Goal: Task Accomplishment & Management: Complete application form

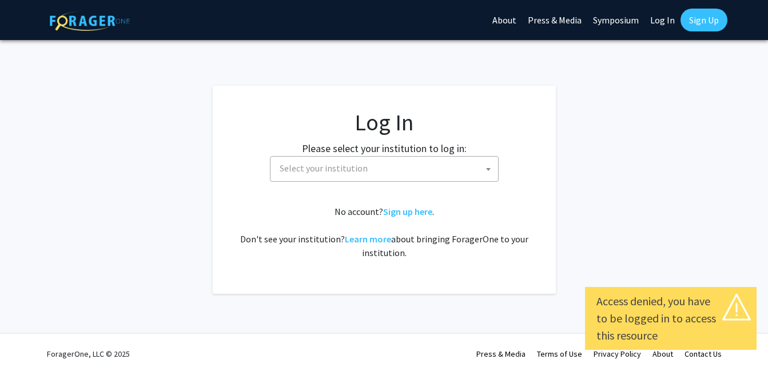
select select
click at [403, 166] on span "Select your institution" at bounding box center [386, 168] width 223 height 23
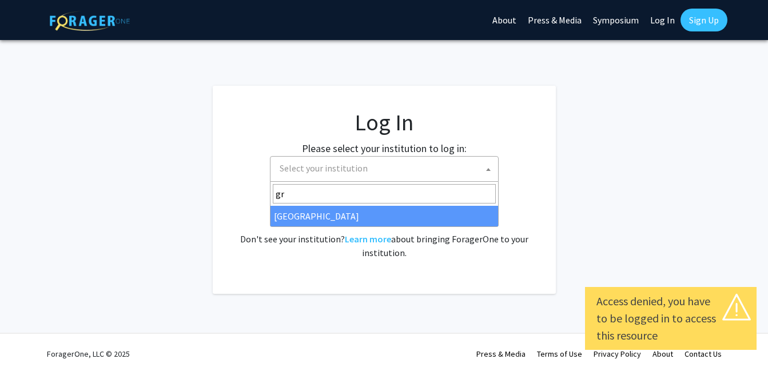
type input "gr"
select select "23"
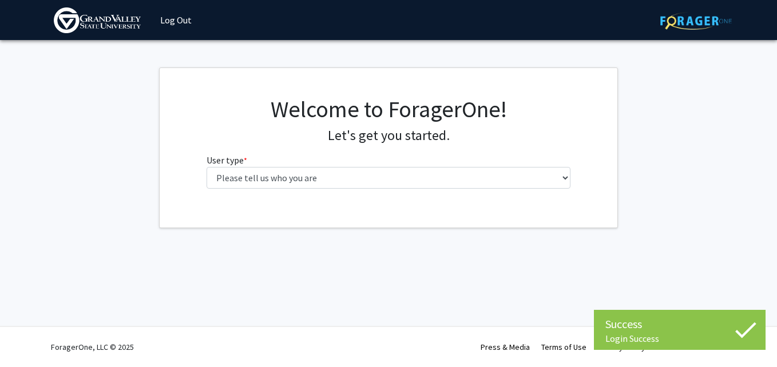
click at [363, 161] on fg-select "User type * required Please tell us who you are Undergraduate Student Master's …" at bounding box center [389, 170] width 364 height 35
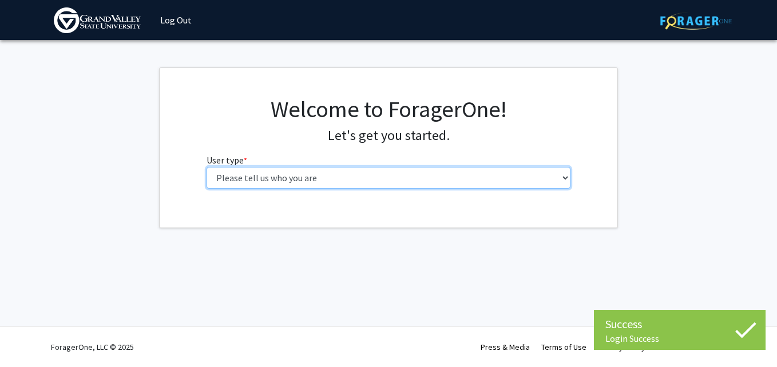
click at [359, 169] on select "Please tell us who you are Undergraduate Student Master's Student Doctoral Cand…" at bounding box center [389, 178] width 364 height 22
select select "1: undergrad"
click at [207, 167] on select "Please tell us who you are Undergraduate Student Master's Student Doctoral Cand…" at bounding box center [389, 178] width 364 height 22
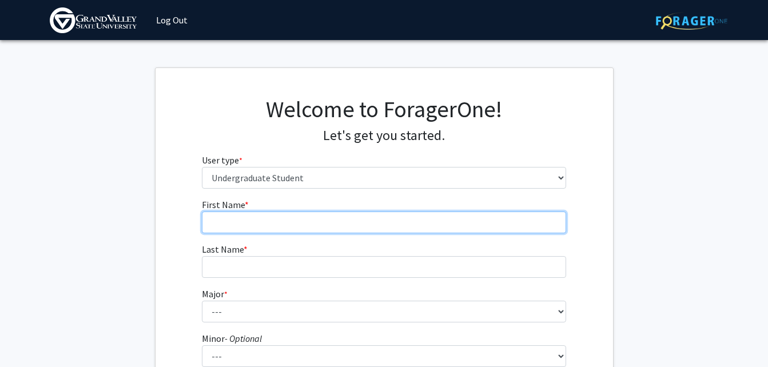
click at [298, 225] on input "First Name * required" at bounding box center [384, 223] width 364 height 22
type input "Aunjanae"
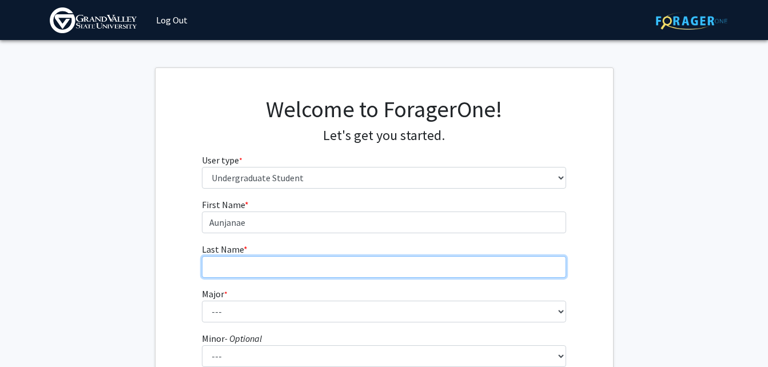
click at [276, 271] on input "Last Name * required" at bounding box center [384, 267] width 364 height 22
type input "Brown"
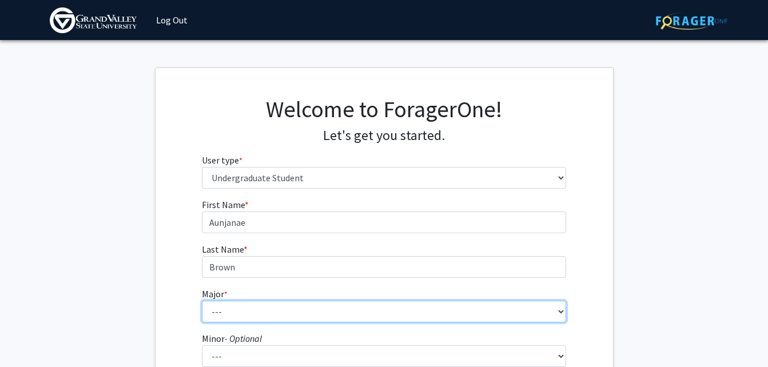
click at [293, 318] on select "--- Advertising and Public Relations Allied Health Science Anthropology Applied…" at bounding box center [384, 312] width 364 height 22
select select "2: 1877"
click at [202, 301] on select "--- Advertising and Public Relations Allied Health Science Anthropology Applied…" at bounding box center [384, 312] width 364 height 22
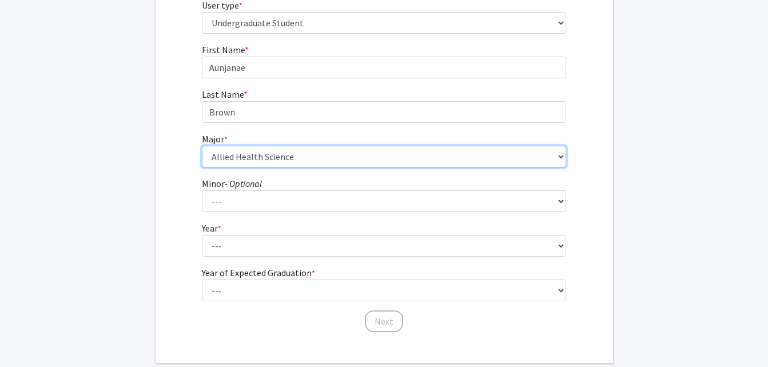
scroll to position [198, 0]
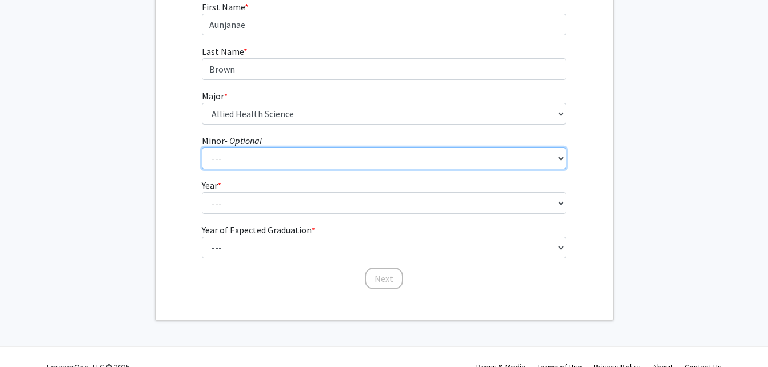
click at [260, 153] on select "--- Accounting Adventure Tourism Management Advertising and Public Relations Af…" at bounding box center [384, 159] width 364 height 22
select select "43: 1525"
click at [202, 148] on select "--- Accounting Adventure Tourism Management Advertising and Public Relations Af…" at bounding box center [384, 159] width 364 height 22
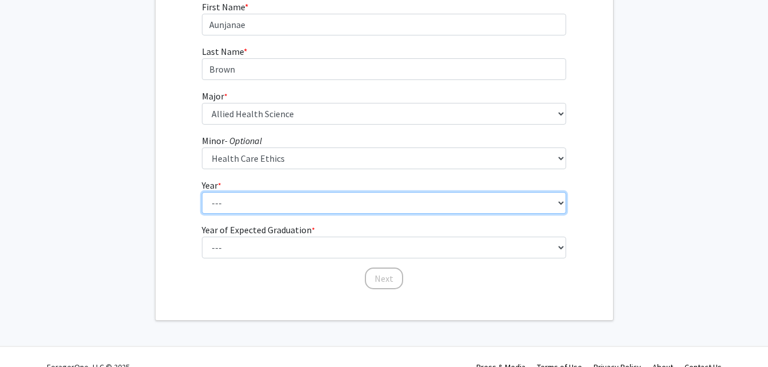
click at [259, 199] on select "--- First-year Sophomore Junior Senior Postbaccalaureate Certificate" at bounding box center [384, 203] width 364 height 22
select select "4: senior"
click at [202, 192] on select "--- First-year Sophomore Junior Senior Postbaccalaureate Certificate" at bounding box center [384, 203] width 364 height 22
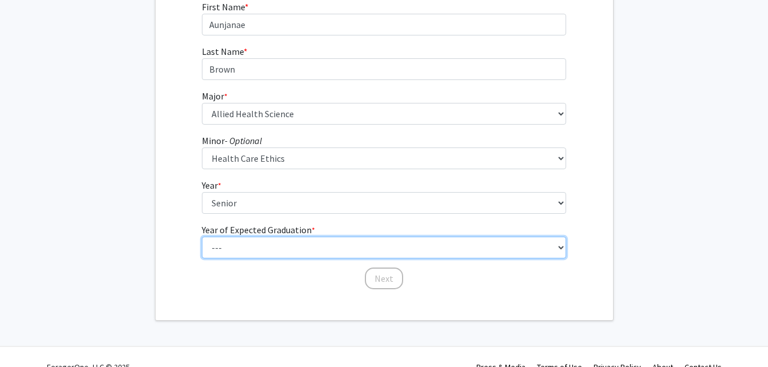
click at [241, 247] on select "--- 2025 2026 2027 2028 2029 2030 2031 2032 2033 2034" at bounding box center [384, 248] width 364 height 22
click at [202, 237] on select "--- 2025 2026 2027 2028 2029 2030 2031 2032 2033 2034" at bounding box center [384, 248] width 364 height 22
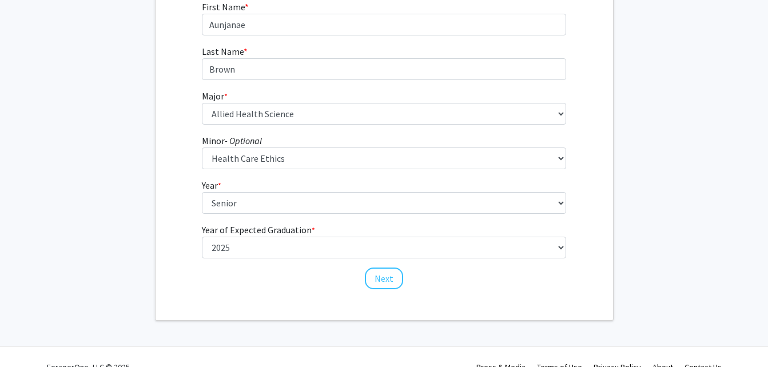
click at [262, 236] on label "Year of Expected Graduation * required" at bounding box center [258, 230] width 113 height 14
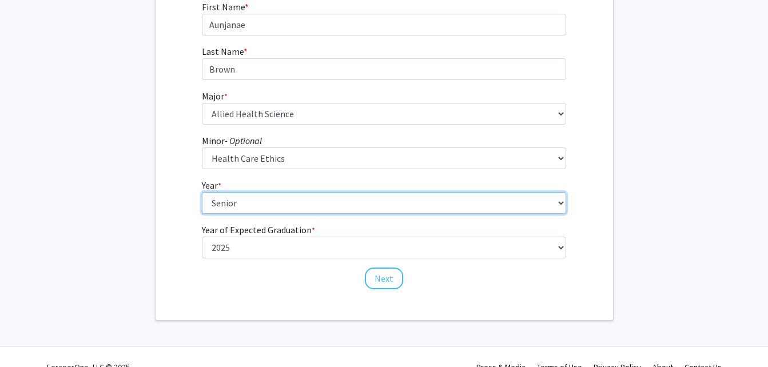
click at [262, 214] on select "--- First-year Sophomore Junior Senior Postbaccalaureate Certificate" at bounding box center [384, 203] width 364 height 22
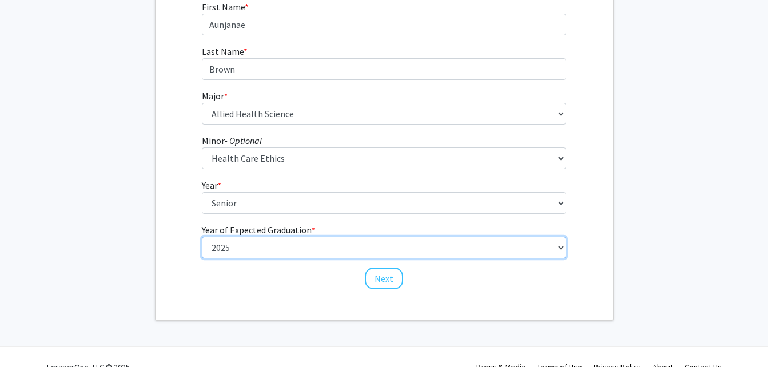
click at [251, 241] on select "--- 2025 2026 2027 2028 2029 2030 2031 2032 2033 2034" at bounding box center [384, 248] width 364 height 22
select select "2: 2026"
click at [202, 237] on select "--- 2025 2026 2027 2028 2029 2030 2031 2032 2033 2034" at bounding box center [384, 248] width 364 height 22
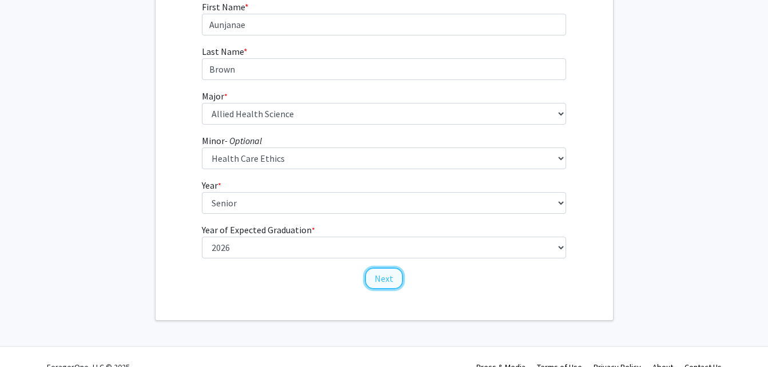
click at [377, 268] on button "Next" at bounding box center [384, 279] width 38 height 22
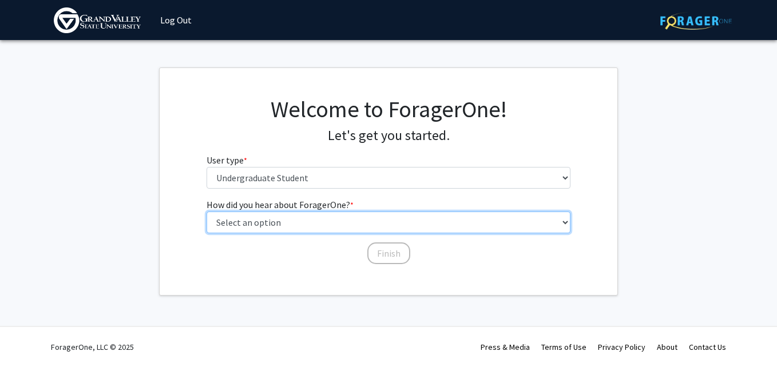
click at [363, 222] on select "Select an option Peer/student recommendation Faculty/staff recommendation Unive…" at bounding box center [389, 223] width 364 height 22
select select "3: university_website"
click at [207, 212] on select "Select an option Peer/student recommendation Faculty/staff recommendation Unive…" at bounding box center [389, 223] width 364 height 22
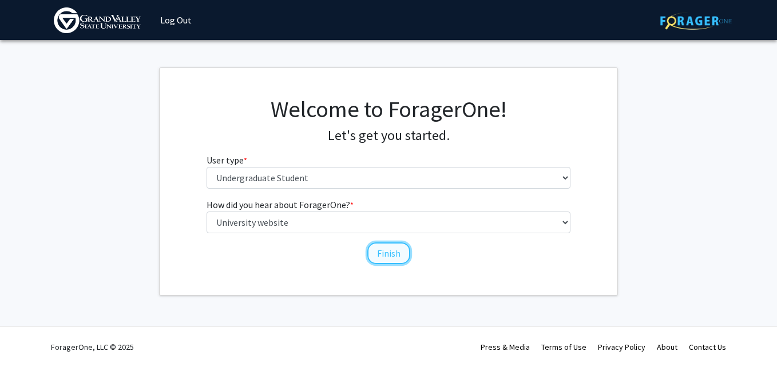
click at [376, 255] on button "Finish" at bounding box center [388, 254] width 43 height 22
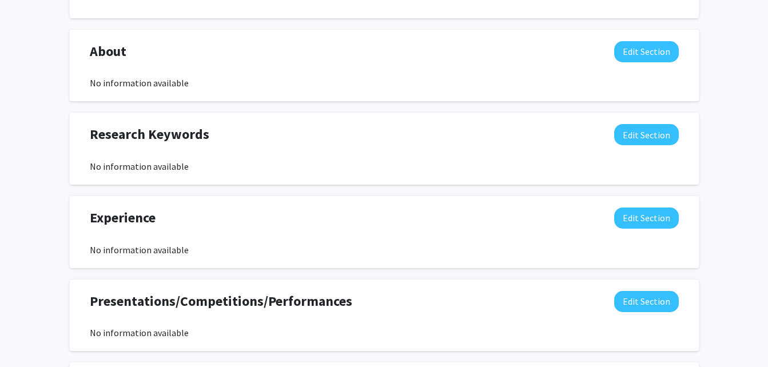
scroll to position [503, 0]
click at [632, 138] on button "Edit Section" at bounding box center [646, 134] width 65 height 21
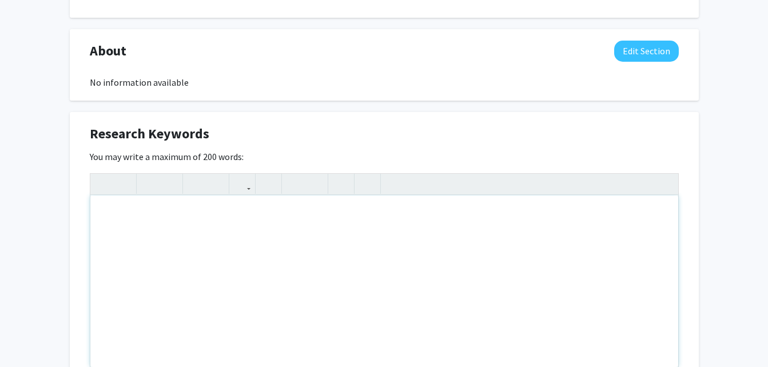
click at [225, 299] on div "Note to users with screen readers: Please deactivate our accessibility plugin f…" at bounding box center [384, 282] width 588 height 172
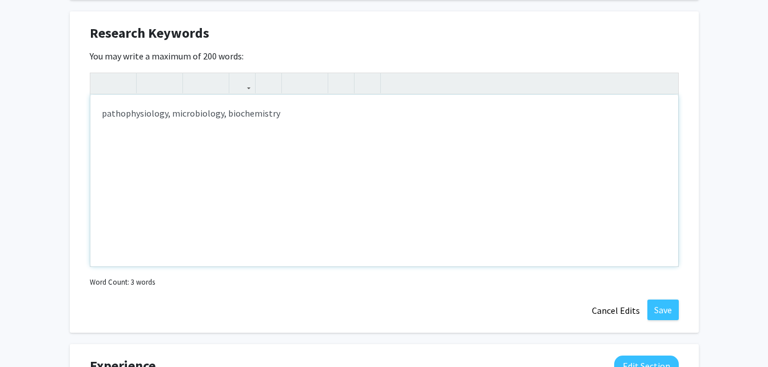
scroll to position [603, 0]
click at [664, 313] on button "Save" at bounding box center [663, 310] width 31 height 21
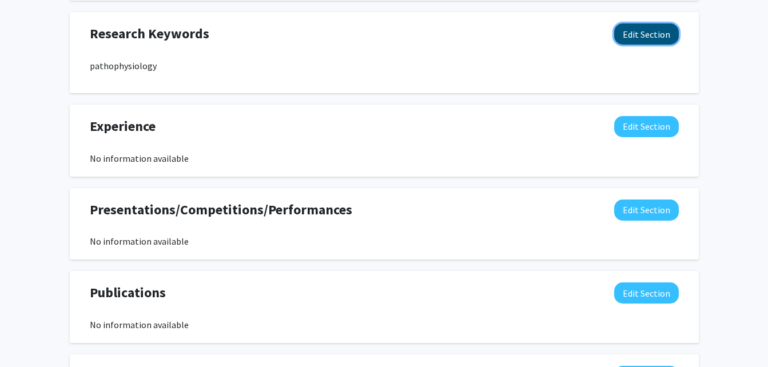
click at [644, 37] on button "Edit Section" at bounding box center [646, 33] width 65 height 21
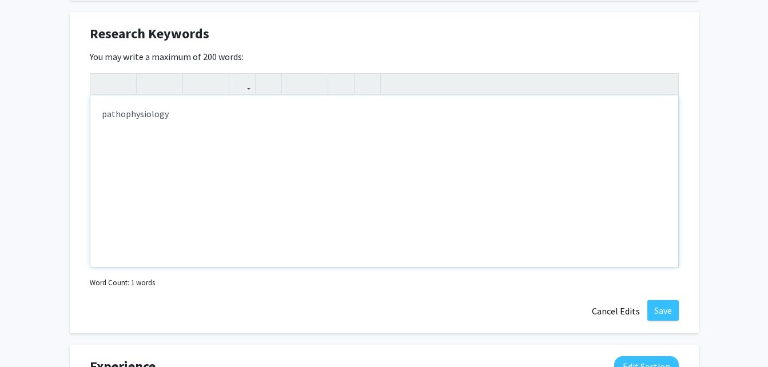
click at [424, 156] on div "pathophysiology" at bounding box center [384, 182] width 588 height 172
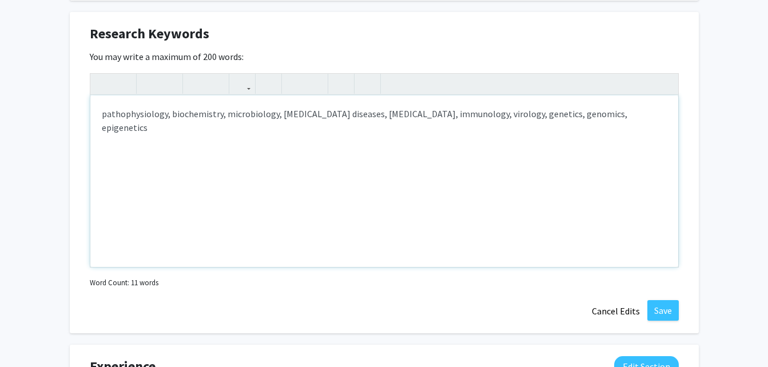
type textarea "<p>pathophysiology, biochemistry, microbiology, [MEDICAL_DATA] diseases, [MEDIC…"
click at [664, 306] on button "Save" at bounding box center [663, 310] width 31 height 21
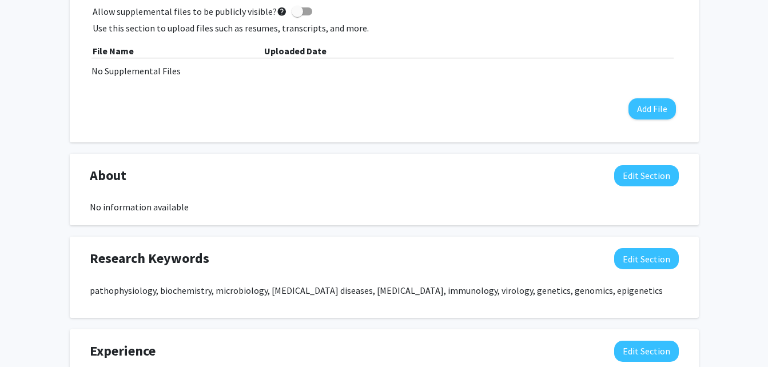
scroll to position [415, 0]
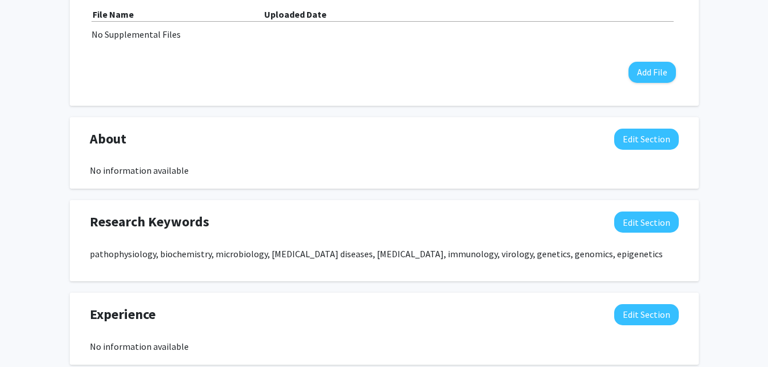
click at [658, 125] on div "About Edit Section No information available You may write a maximum of 1,000 wo…" at bounding box center [384, 153] width 629 height 72
click at [652, 135] on button "Edit Section" at bounding box center [646, 139] width 65 height 21
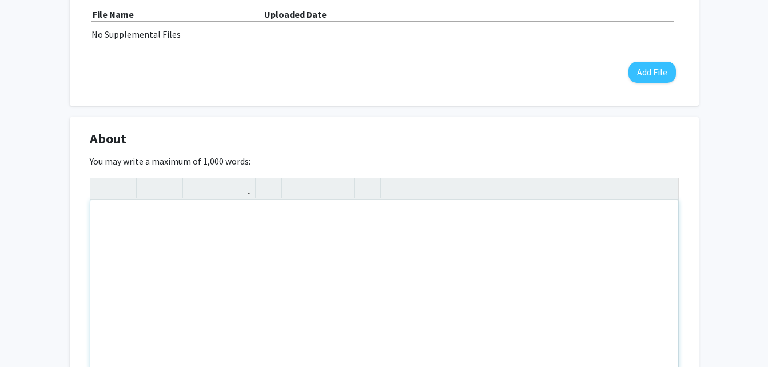
click at [271, 286] on div "Note to users with screen readers: Please deactivate our accessibility plugin f…" at bounding box center [384, 286] width 588 height 172
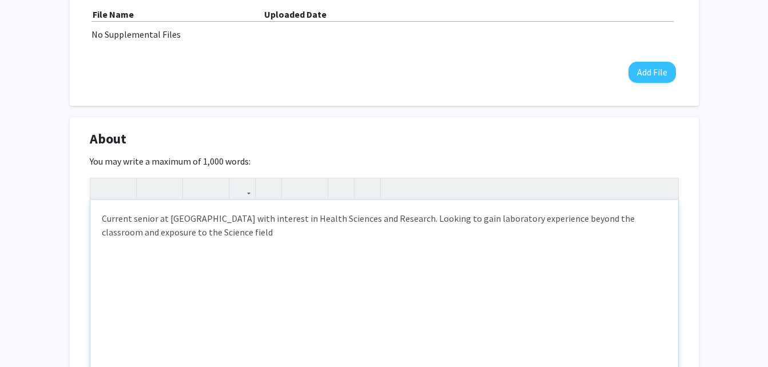
type textarea "Current senior at [GEOGRAPHIC_DATA] with interest in Health Sciences and Resear…"
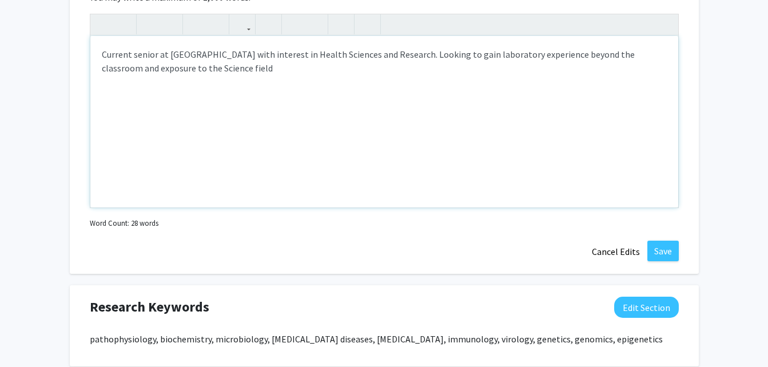
scroll to position [610, 0]
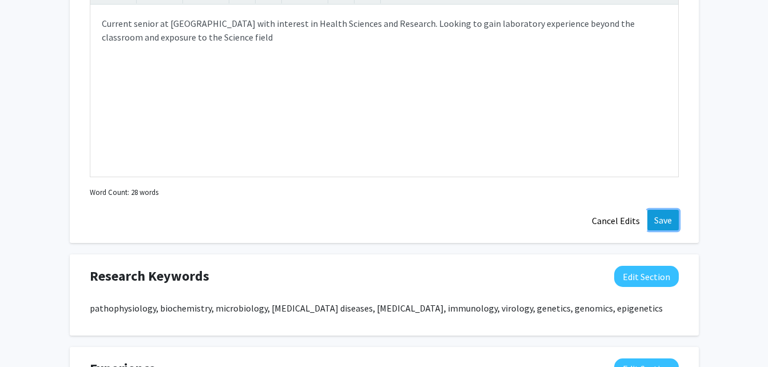
click at [662, 226] on button "Save" at bounding box center [663, 220] width 31 height 21
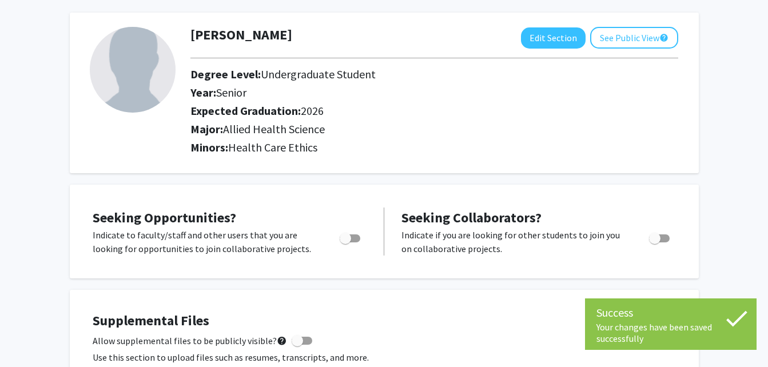
scroll to position [0, 0]
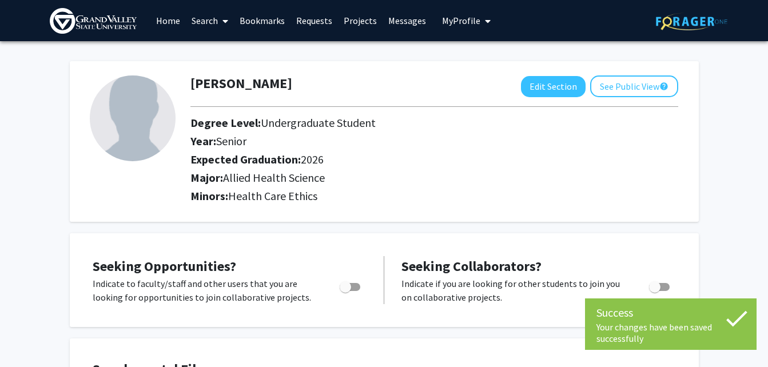
click at [177, 26] on link "Home" at bounding box center [167, 21] width 35 height 40
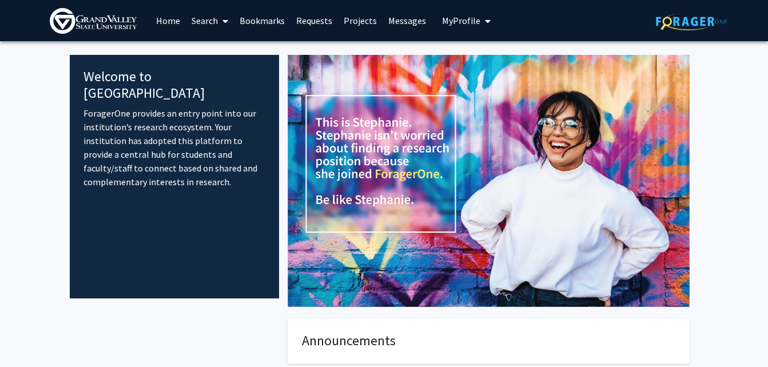
click at [359, 17] on link "Projects" at bounding box center [360, 21] width 45 height 40
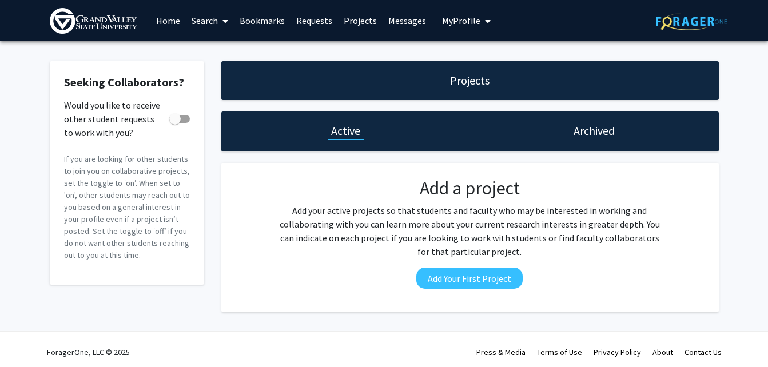
click at [213, 25] on link "Search" at bounding box center [210, 21] width 48 height 40
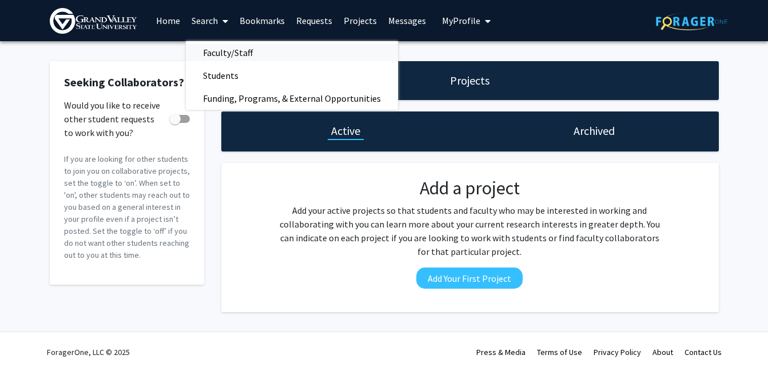
click at [209, 47] on span "Faculty/Staff" at bounding box center [228, 52] width 84 height 23
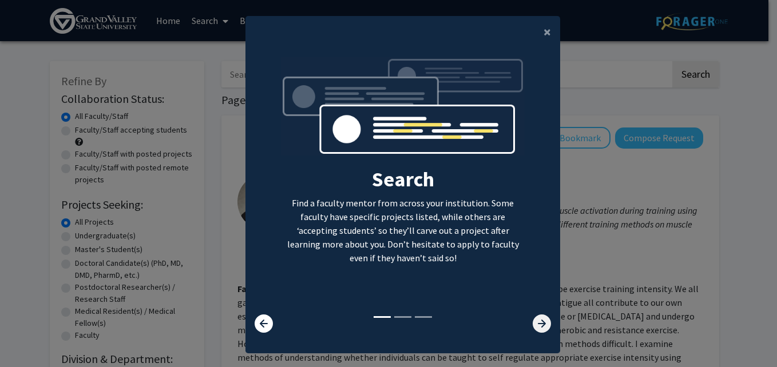
click at [538, 323] on icon at bounding box center [542, 324] width 18 height 18
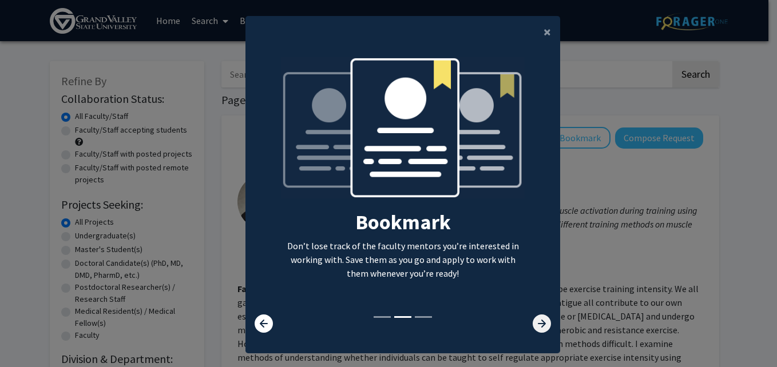
click at [538, 323] on icon at bounding box center [542, 324] width 18 height 18
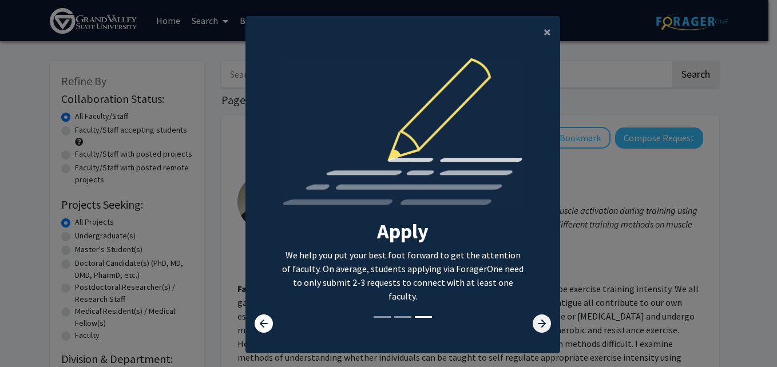
click at [538, 323] on icon at bounding box center [542, 324] width 18 height 18
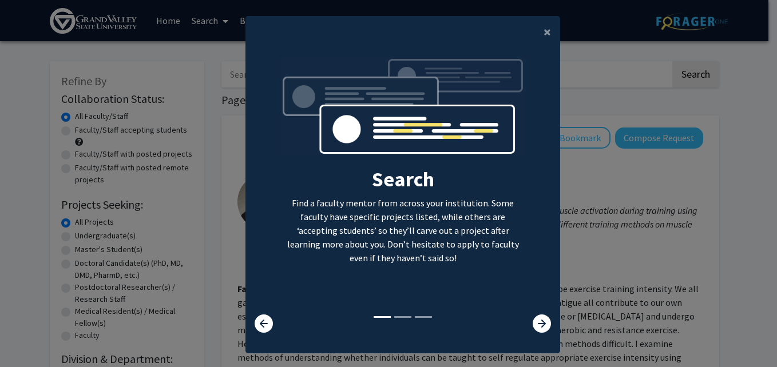
click at [580, 257] on modal-container "× Search Find a faculty mentor from across your institution. Some faculty have …" at bounding box center [388, 183] width 777 height 367
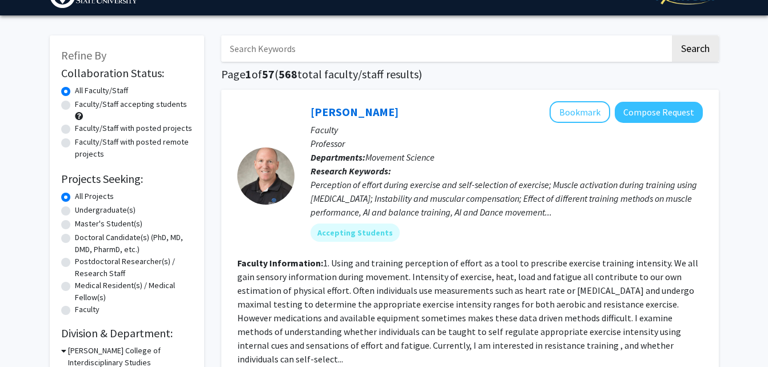
scroll to position [30, 0]
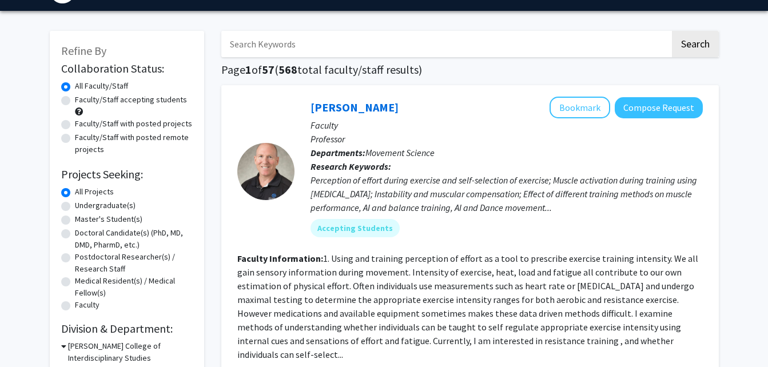
click at [92, 205] on label "Undergraduate(s)" at bounding box center [105, 206] width 61 height 12
click at [82, 205] on input "Undergraduate(s)" at bounding box center [78, 203] width 7 height 7
radio input "true"
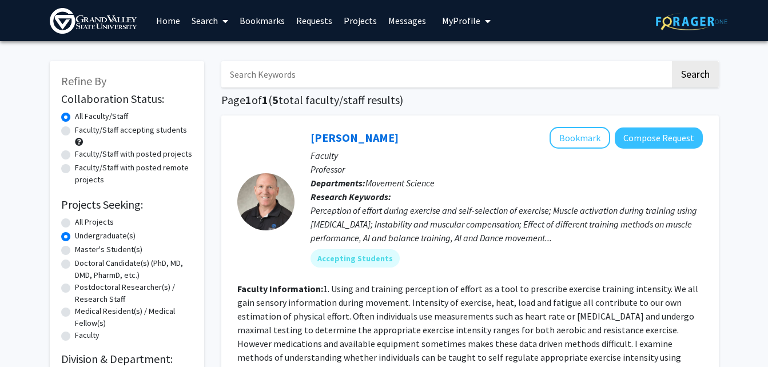
click at [89, 133] on label "Faculty/Staff accepting students" at bounding box center [131, 130] width 112 height 12
click at [82, 132] on input "Faculty/Staff accepting students" at bounding box center [78, 127] width 7 height 7
radio input "true"
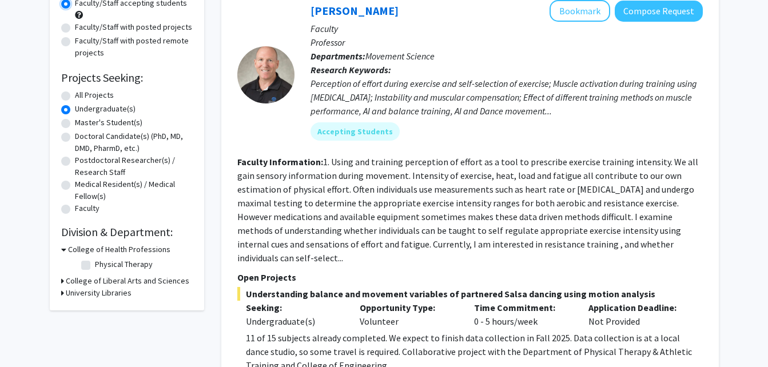
scroll to position [137, 0]
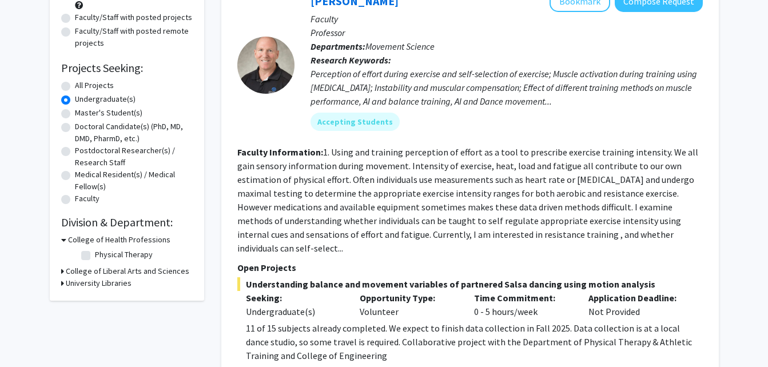
click at [113, 275] on h3 "College of Liberal Arts and Sciences" at bounding box center [128, 271] width 124 height 12
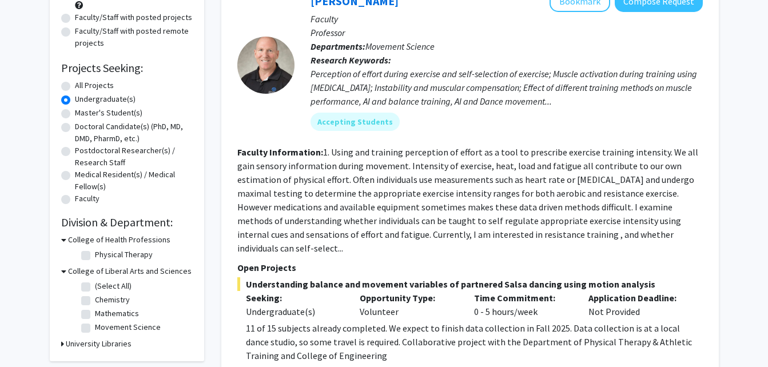
click at [113, 275] on h3 "College of Liberal Arts and Sciences" at bounding box center [130, 271] width 124 height 12
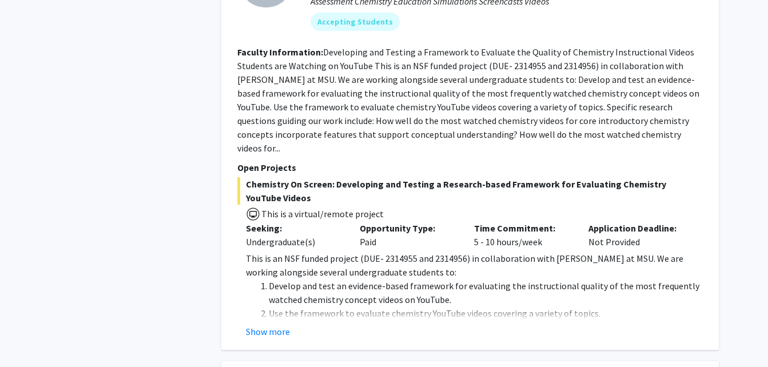
scroll to position [1203, 0]
click at [260, 324] on button "Show more" at bounding box center [268, 331] width 44 height 14
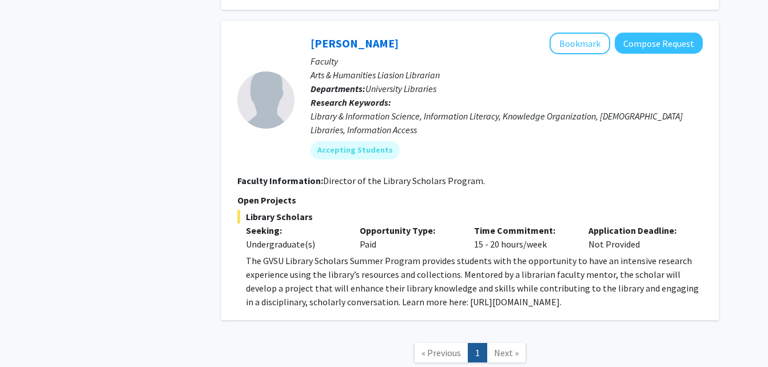
scroll to position [2180, 0]
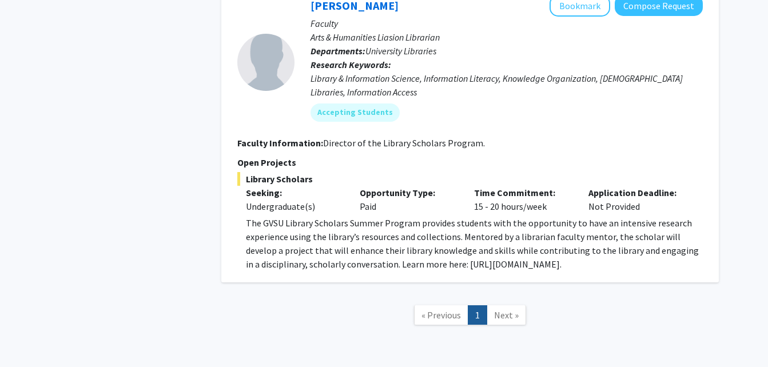
click at [484, 305] on link "1" at bounding box center [477, 315] width 19 height 20
click at [502, 310] on span "Next »" at bounding box center [506, 315] width 25 height 11
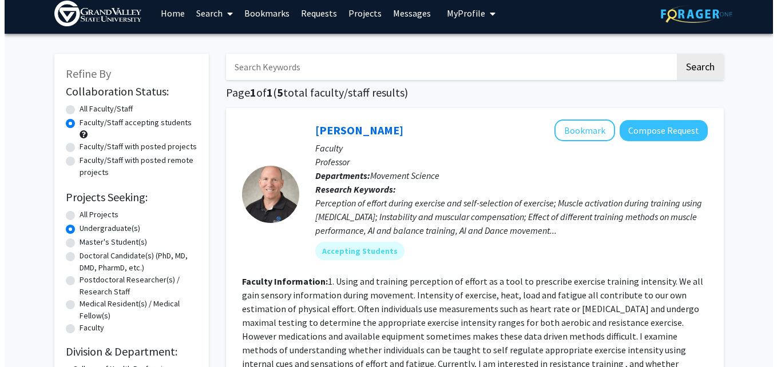
scroll to position [0, 0]
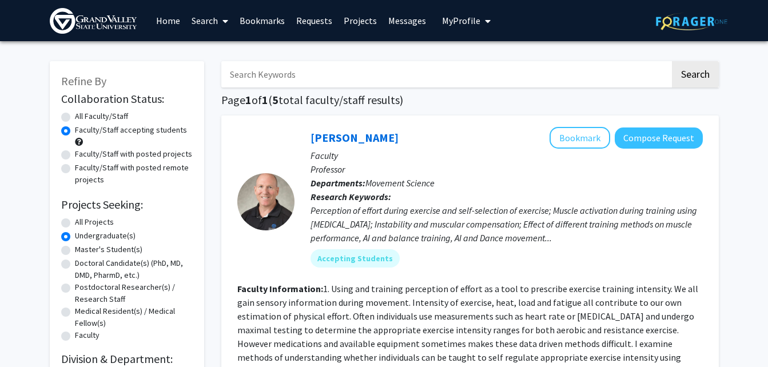
click at [347, 31] on link "Projects" at bounding box center [360, 21] width 45 height 40
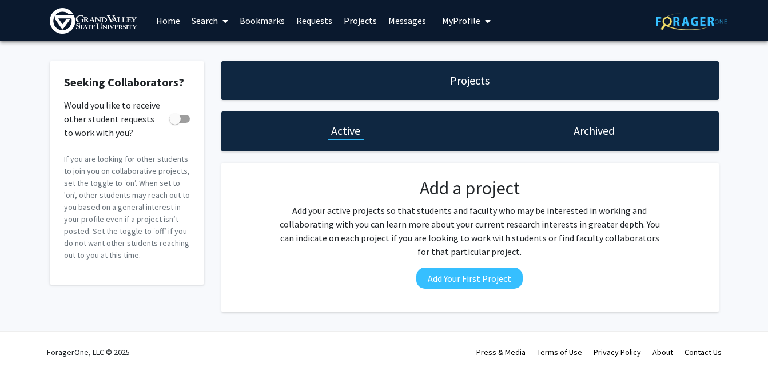
click at [300, 29] on link "Requests" at bounding box center [314, 21] width 47 height 40
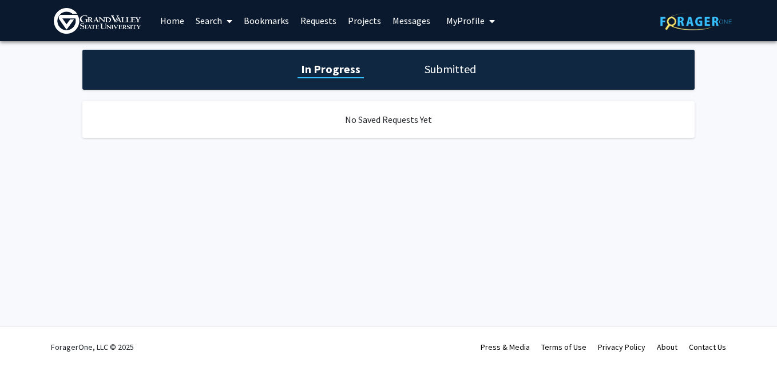
click at [279, 23] on link "Bookmarks" at bounding box center [266, 21] width 57 height 40
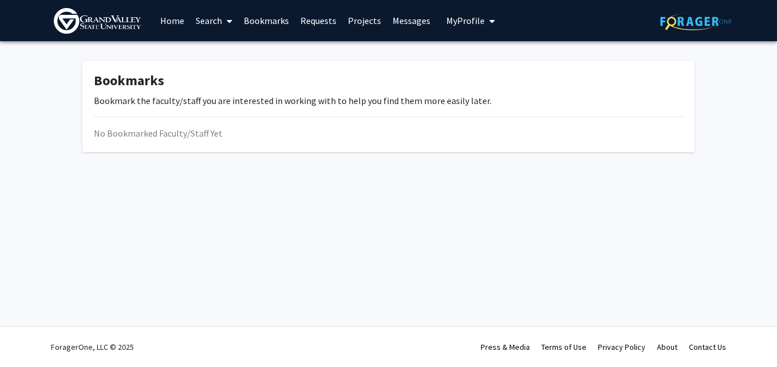
click at [197, 16] on link "Search" at bounding box center [214, 21] width 48 height 40
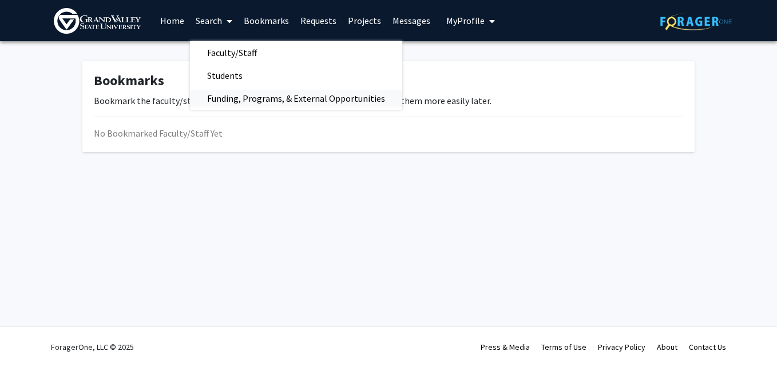
click at [229, 89] on span "Funding, Programs, & External Opportunities" at bounding box center [296, 98] width 212 height 23
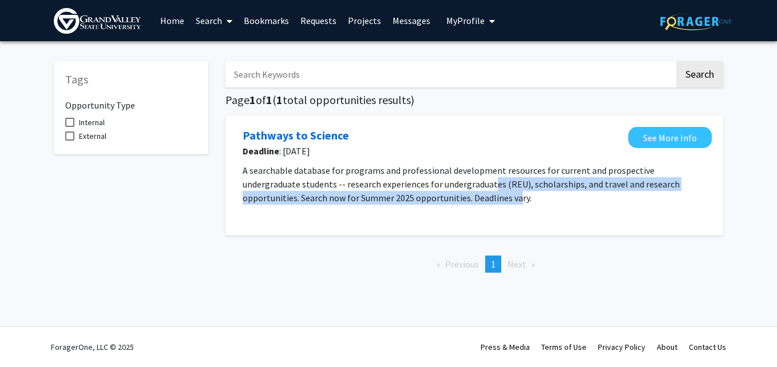
click at [432, 191] on p "A searchable database for programs and professional development resources for c…" at bounding box center [474, 184] width 463 height 41
click at [685, 142] on link "See More Info" at bounding box center [670, 137] width 84 height 21
